Goal: Task Accomplishment & Management: Use online tool/utility

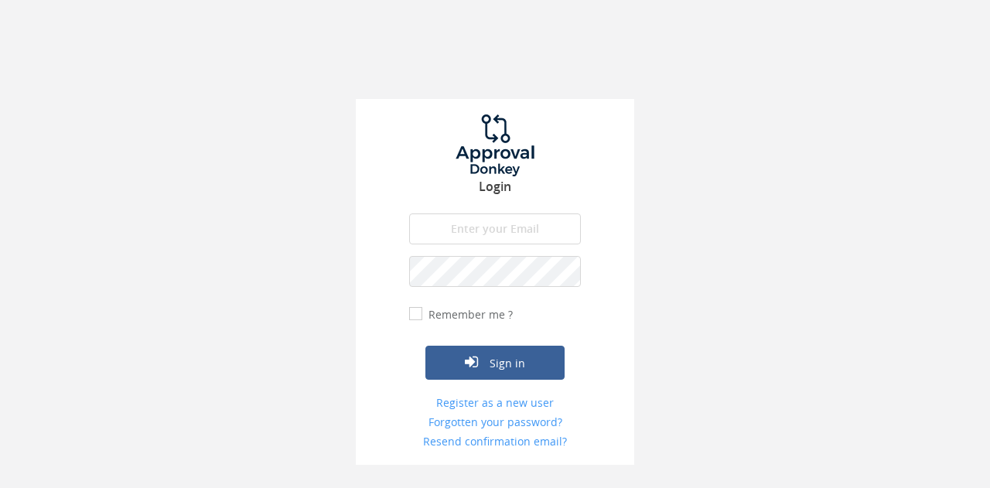
click at [412, 318] on input "Remember me ?" at bounding box center [414, 314] width 10 height 10
checkbox input "true"
click at [467, 231] on input "email" at bounding box center [495, 229] width 172 height 31
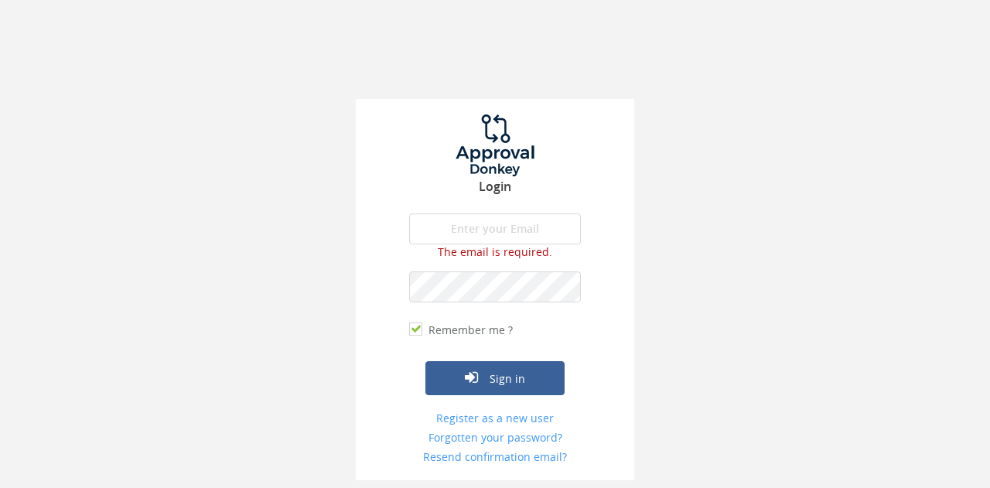
type input "[EMAIL_ADDRESS][DOMAIN_NAME]"
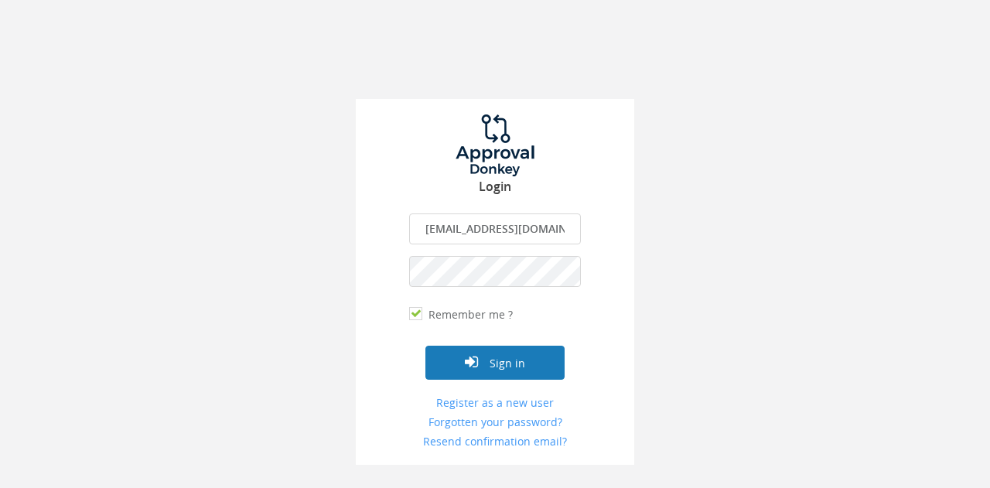
click at [500, 355] on button "Sign in" at bounding box center [494, 363] width 139 height 34
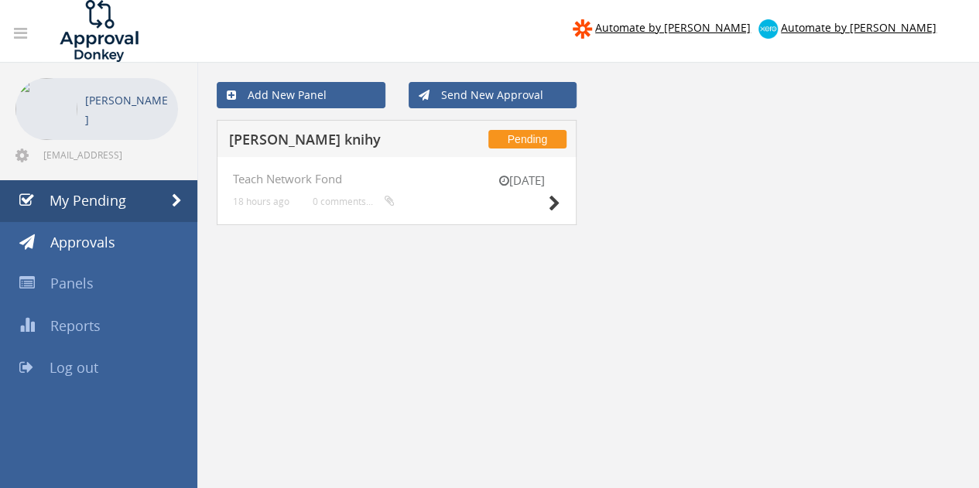
click at [545, 206] on div "[DATE]" at bounding box center [521, 195] width 77 height 44
click at [555, 205] on icon at bounding box center [554, 204] width 12 height 16
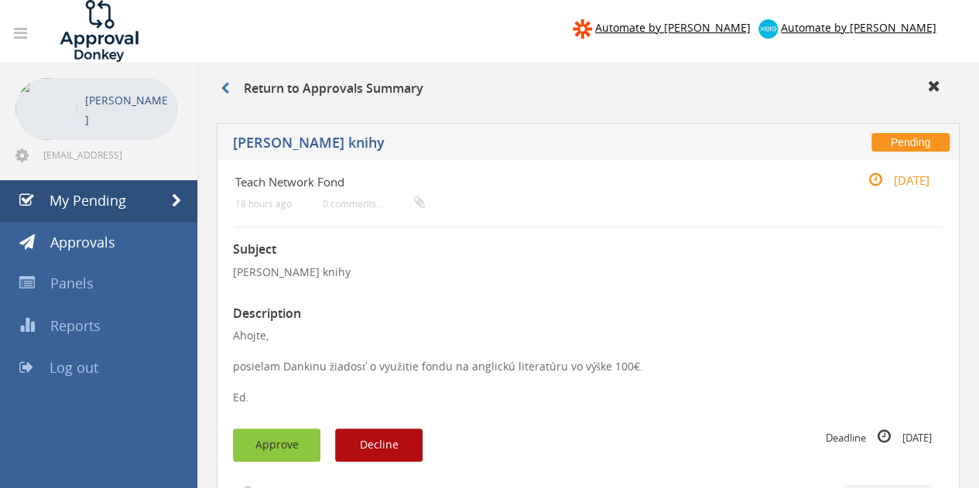
click at [271, 440] on button "Approve" at bounding box center [276, 445] width 87 height 33
